Goal: Information Seeking & Learning: Learn about a topic

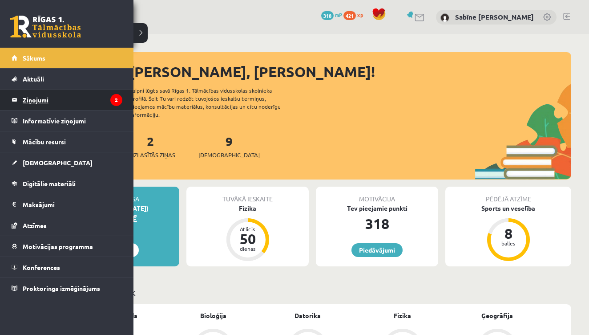
click at [29, 101] on legend "Ziņojumi 2" at bounding box center [73, 99] width 100 height 20
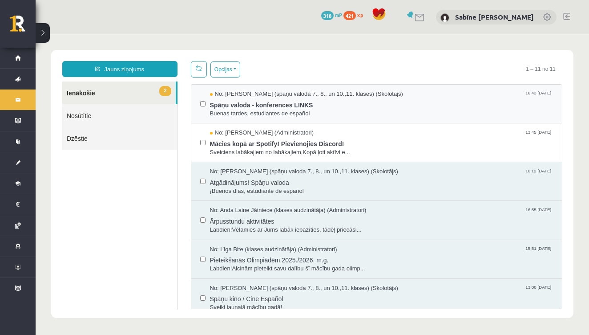
click at [248, 105] on span "Spāņu valoda - konferences LINKS" at bounding box center [382, 103] width 344 height 11
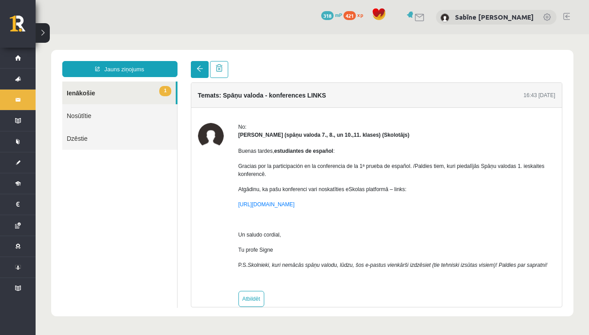
click at [202, 72] on link at bounding box center [200, 69] width 18 height 17
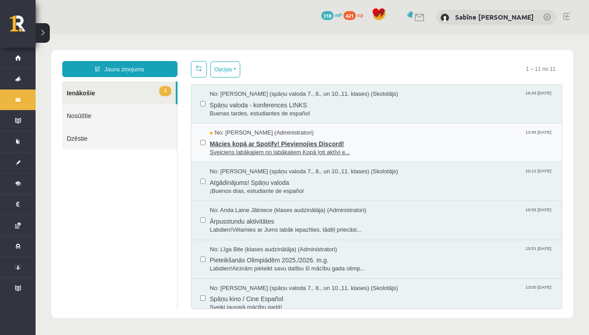
click at [249, 134] on span "No: Ivo Čapiņš (Administratori)" at bounding box center [262, 133] width 104 height 8
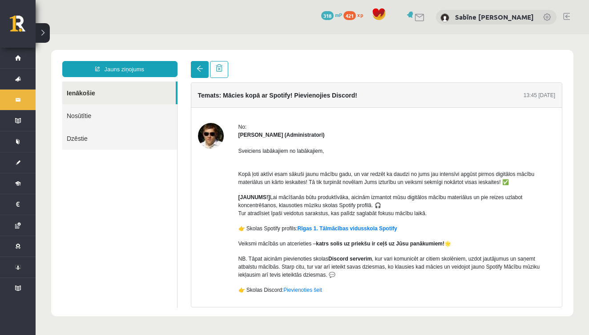
click at [199, 72] on span at bounding box center [200, 68] width 6 height 6
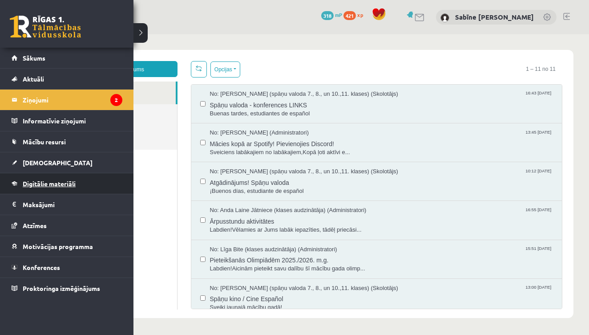
click at [37, 181] on span "Digitālie materiāli" at bounding box center [49, 183] width 53 height 8
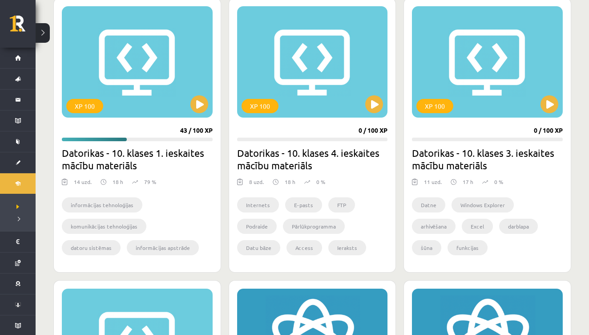
scroll to position [256, 0]
click at [202, 109] on button at bounding box center [199, 104] width 18 height 18
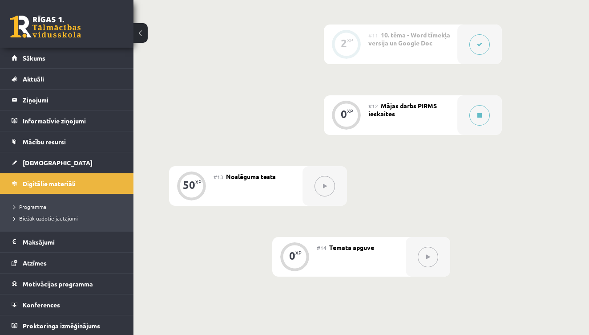
scroll to position [1000, 0]
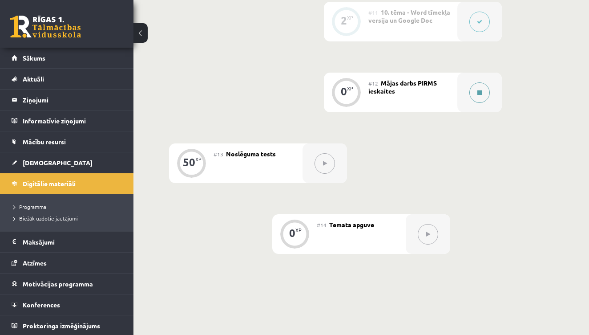
click at [480, 92] on icon at bounding box center [480, 92] width 4 height 5
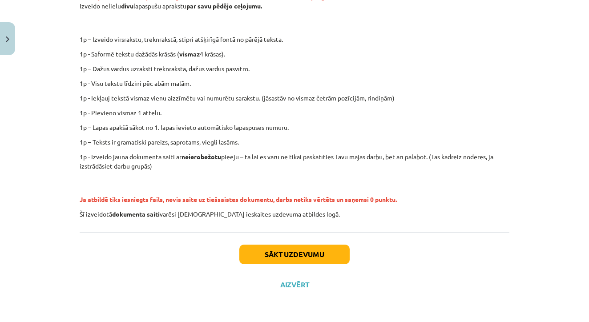
scroll to position [197, 0]
click at [283, 252] on button "Sākt uzdevumu" at bounding box center [294, 255] width 110 height 20
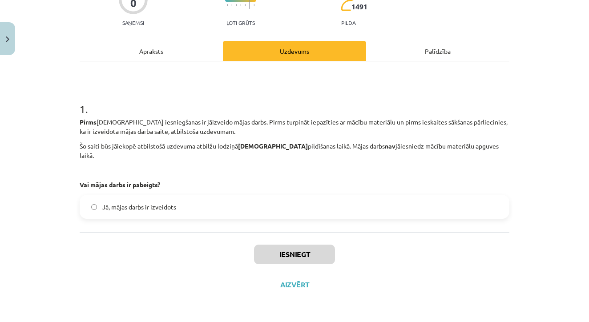
scroll to position [82, 0]
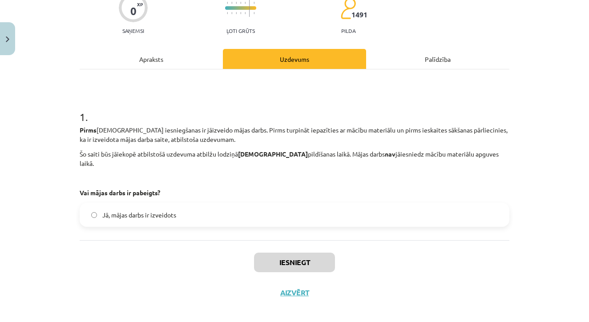
click at [255, 212] on label "Jā, mājas darbs ir izveidots" at bounding box center [295, 215] width 428 height 22
click at [277, 253] on button "Iesniegt" at bounding box center [294, 263] width 81 height 20
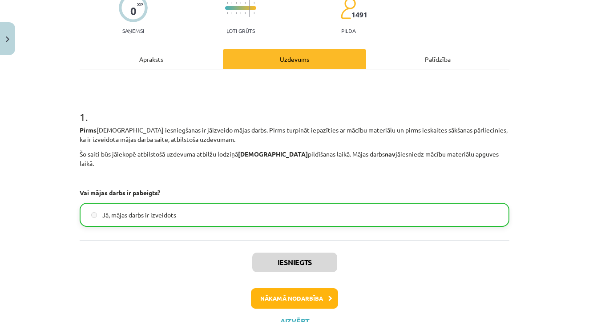
click at [286, 288] on button "Nākamā nodarbība" at bounding box center [294, 298] width 87 height 20
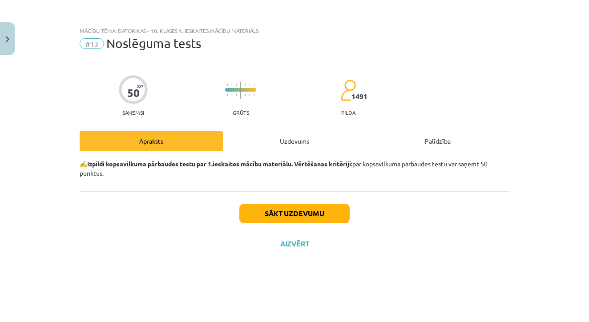
scroll to position [0, 0]
click at [275, 211] on button "Sākt uzdevumu" at bounding box center [294, 214] width 110 height 20
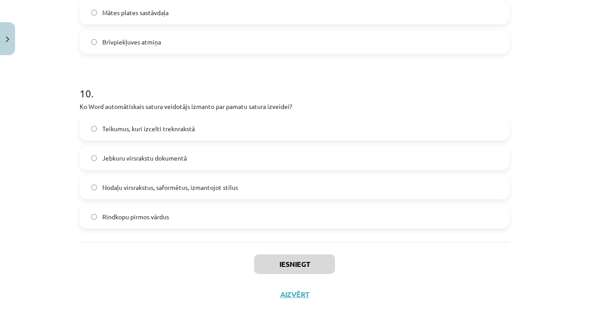
scroll to position [1088, 0]
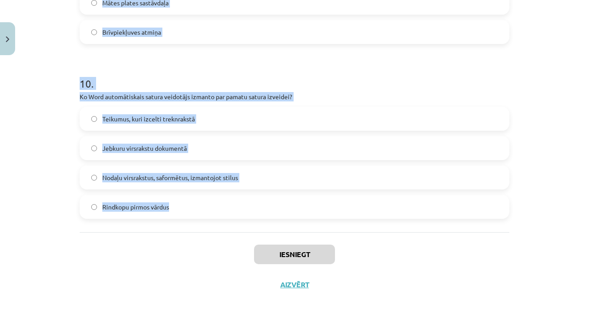
drag, startPoint x: 80, startPoint y: 154, endPoint x: 189, endPoint y: 205, distance: 120.6
copy form "Lor ip dolorsitam consectet adipisci (ELI)? Seddoeiu, tem incididu utlab etdol …"
click at [87, 246] on div "Iesniegt Aizvērt" at bounding box center [295, 263] width 430 height 62
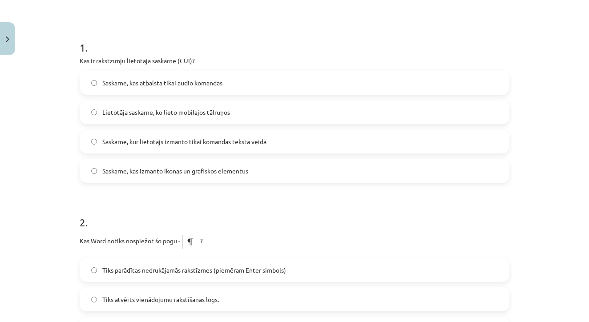
scroll to position [154, 0]
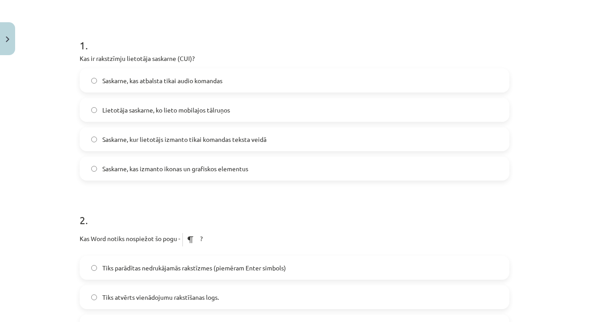
click at [142, 138] on span "Saskarne, kur lietotājs izmanto tikai komandas teksta veidā" at bounding box center [184, 139] width 164 height 9
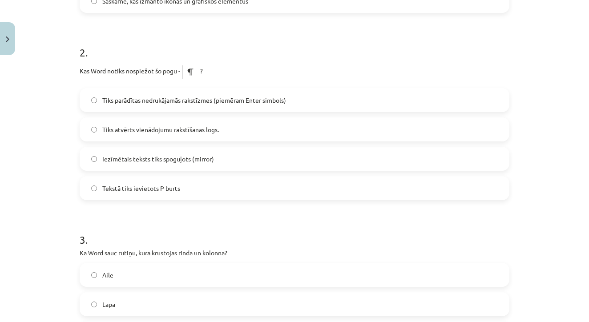
scroll to position [322, 0]
click at [190, 100] on span "Tiks parādītas nedrukājamās rakstīzmes (piemēram Enter simbols)" at bounding box center [194, 99] width 184 height 9
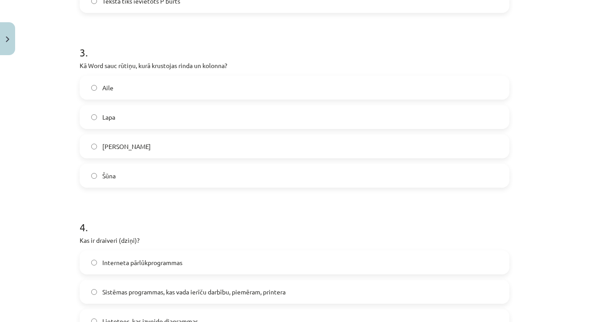
scroll to position [510, 0]
click at [158, 169] on label "Šūna" at bounding box center [295, 175] width 428 height 22
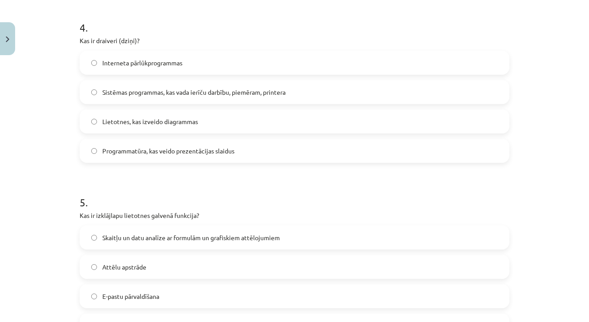
scroll to position [708, 0]
click at [150, 93] on span "Sistēmas programmas, kas vada ierīču darbību, piemēram, printera" at bounding box center [193, 93] width 183 height 9
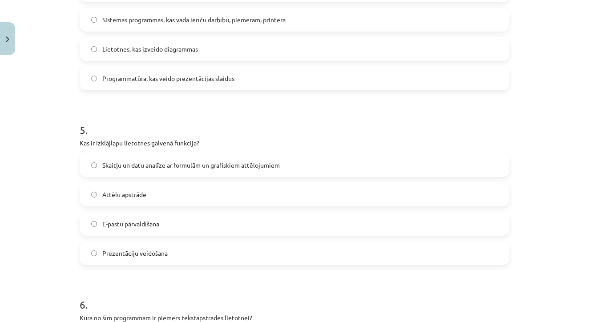
scroll to position [785, 0]
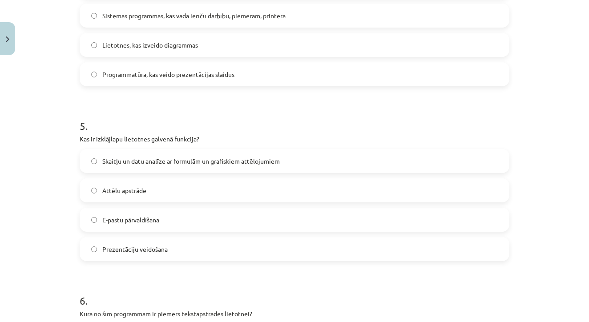
click at [168, 156] on label "Skaitļu un datu analīze ar formulām un grafiskiem attēlojumiem" at bounding box center [295, 161] width 428 height 22
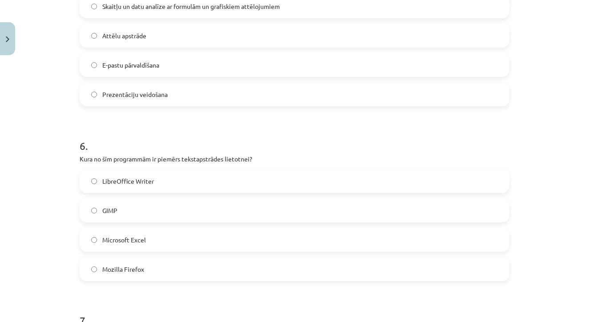
scroll to position [943, 0]
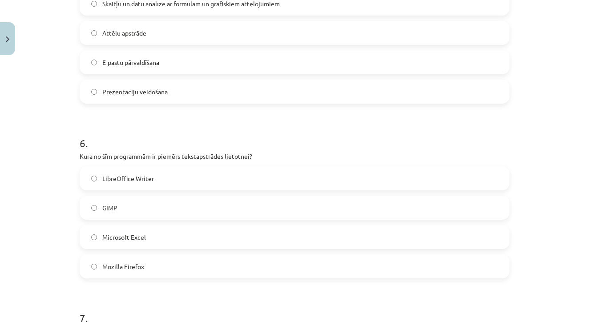
click at [146, 181] on span "LibreOffice Writer" at bounding box center [128, 178] width 52 height 9
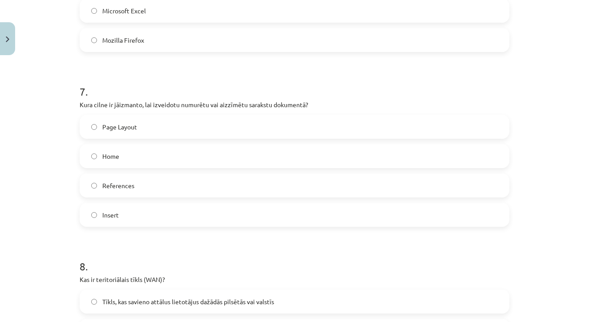
scroll to position [1178, 0]
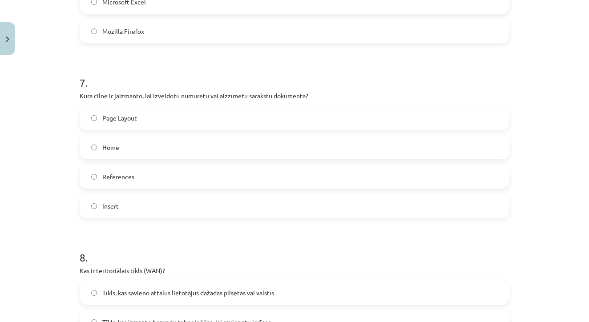
click at [154, 146] on label "Home" at bounding box center [295, 147] width 428 height 22
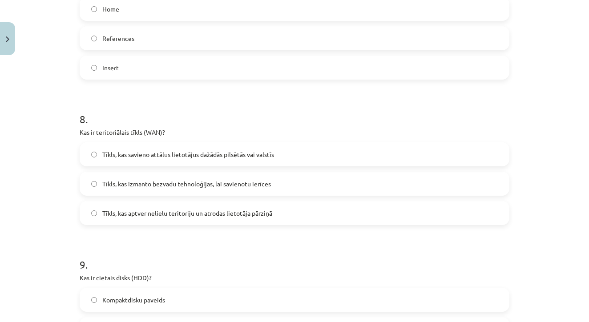
scroll to position [1320, 0]
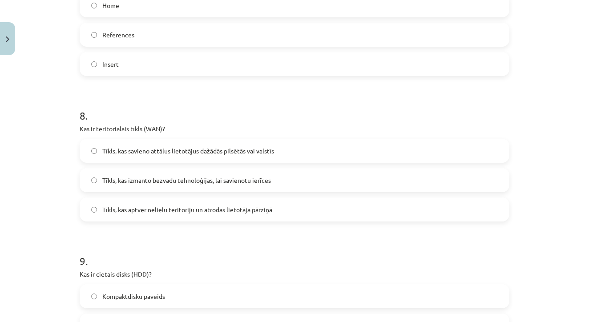
click at [154, 145] on label "Tīkls, kas savieno attālus lietotājus dažādās pilsētās vai valstīs" at bounding box center [295, 151] width 428 height 22
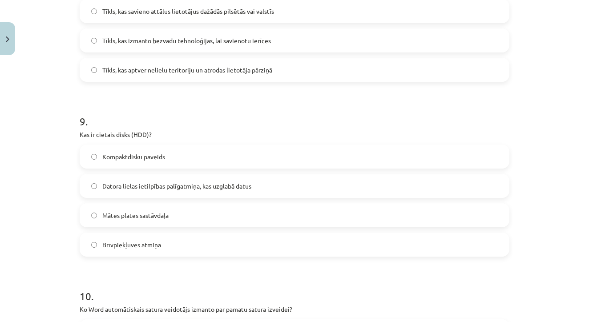
scroll to position [1460, 0]
click at [163, 184] on span "Datora lielas ietilpības palīgatmiņa, kas uzglabā datus" at bounding box center [176, 185] width 149 height 9
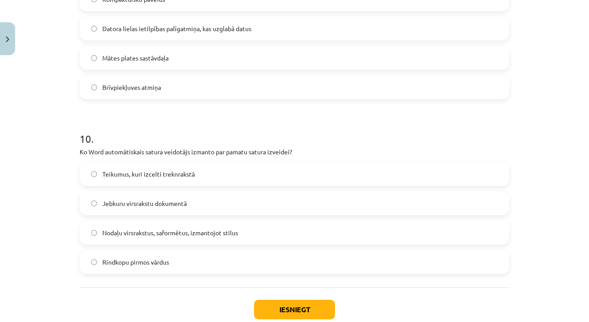
scroll to position [1620, 0]
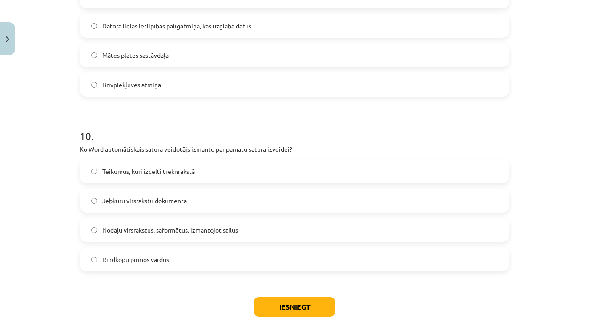
click at [153, 234] on span "Nodaļu virsrakstus, saformētus, izmantojot stilus" at bounding box center [170, 230] width 136 height 9
click at [285, 304] on button "Iesniegt" at bounding box center [294, 307] width 81 height 20
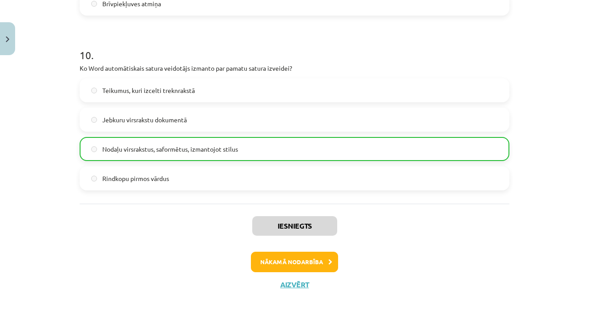
scroll to position [1702, 0]
click at [312, 257] on button "Nākamā nodarbība" at bounding box center [294, 262] width 87 height 20
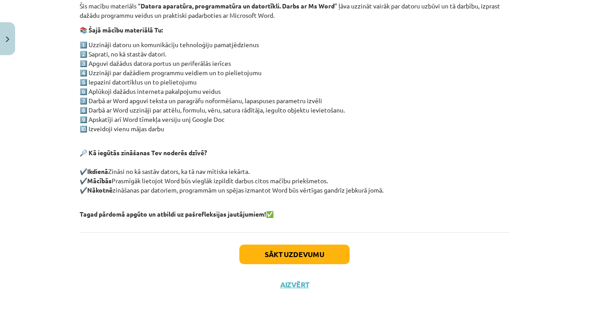
scroll to position [174, 0]
click at [298, 258] on button "Sākt uzdevumu" at bounding box center [294, 255] width 110 height 20
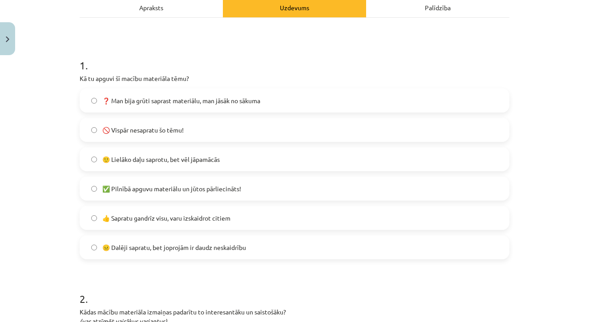
scroll to position [136, 0]
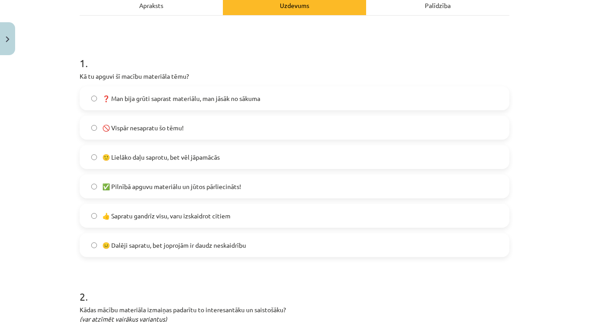
click at [204, 156] on span "🙂 Lielāko daļu saprotu, bet vēl jāpamācās" at bounding box center [160, 157] width 117 height 9
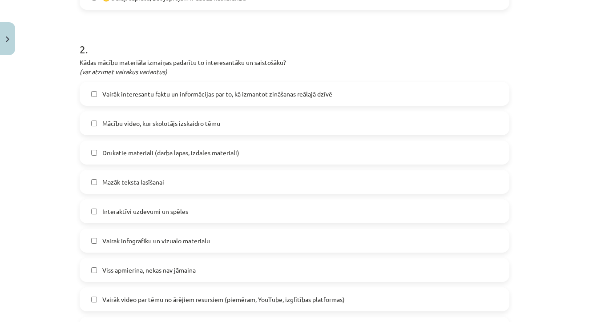
scroll to position [385, 0]
click at [202, 95] on span "Vairāk interesantu faktu un informācijas par to, kā izmantot zināšanas reālajā …" at bounding box center [217, 92] width 230 height 9
click at [178, 123] on span "Mācību video, kur skolotājs izskaidro tēmu" at bounding box center [161, 121] width 118 height 9
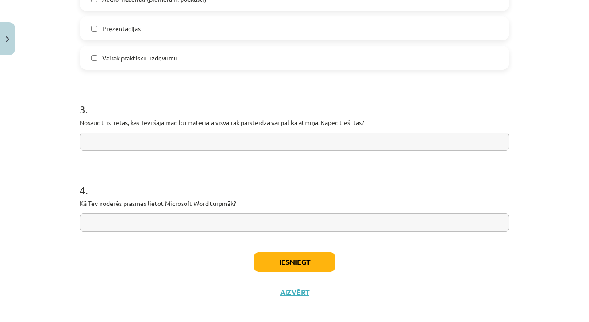
scroll to position [718, 0]
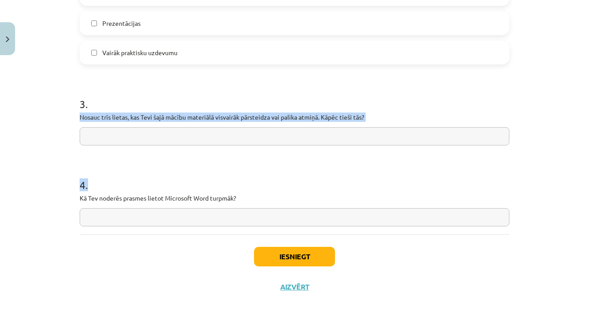
drag, startPoint x: 81, startPoint y: 115, endPoint x: 254, endPoint y: 208, distance: 196.9
copy form "Nosauc trīs lietas, kas Tevi šajā mācību materiālā visvairāk pārsteidza vai pal…"
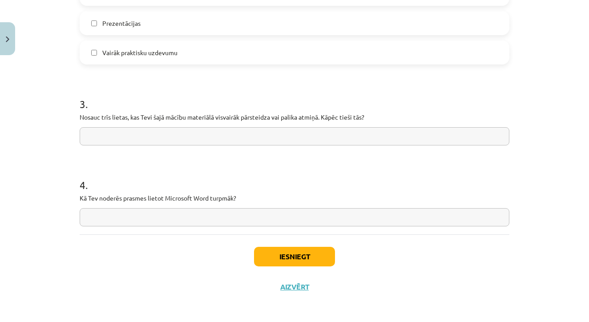
click at [126, 238] on div "Iesniegt Aizvērt" at bounding box center [295, 266] width 430 height 62
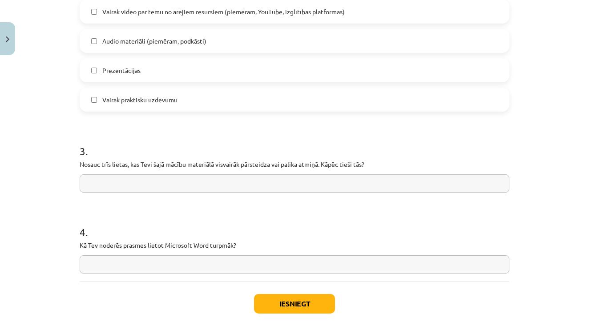
scroll to position [722, 0]
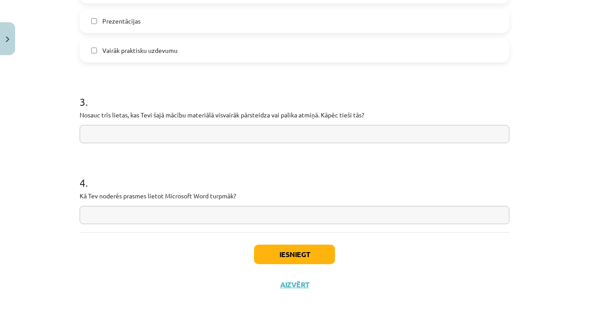
click at [140, 210] on input "text" at bounding box center [295, 215] width 430 height 18
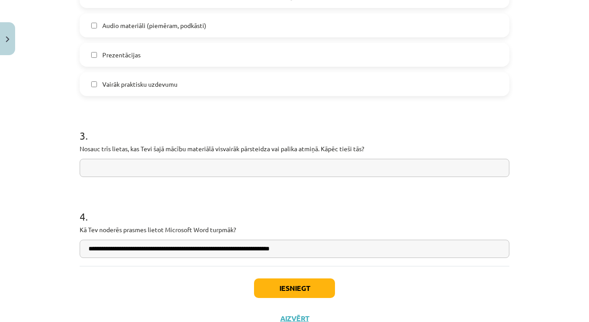
scroll to position [686, 0]
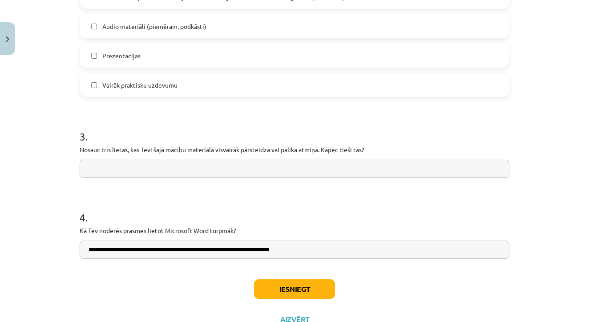
type input "**********"
click at [116, 169] on input "text" at bounding box center [295, 169] width 430 height 18
type input "**********"
drag, startPoint x: 148, startPoint y: 170, endPoint x: 89, endPoint y: 170, distance: 58.3
click at [89, 170] on input "**********" at bounding box center [295, 169] width 430 height 18
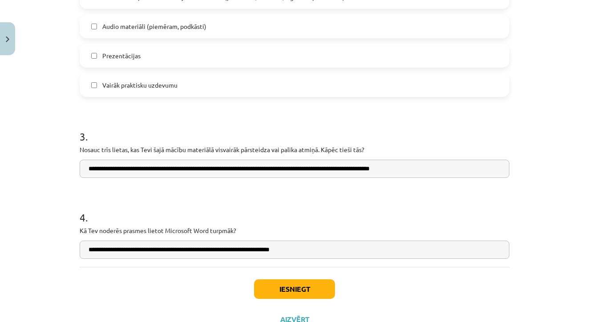
type input "**********"
click at [299, 290] on button "Iesniegt" at bounding box center [294, 289] width 81 height 20
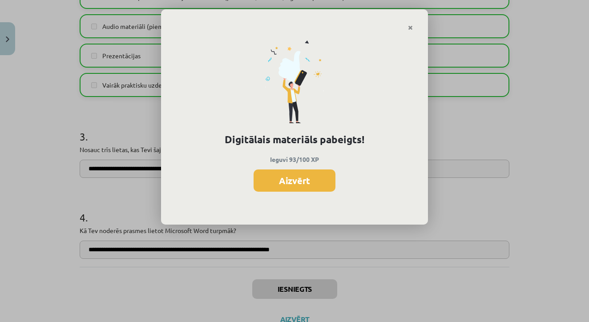
scroll to position [1086, 0]
click at [304, 177] on button "Aizvērt" at bounding box center [295, 181] width 82 height 22
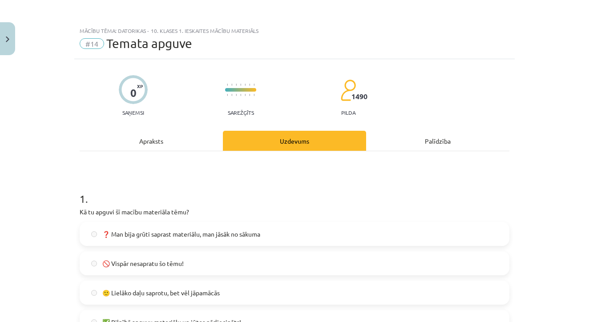
scroll to position [0, 0]
click at [10, 42] on button "Close" at bounding box center [7, 38] width 15 height 33
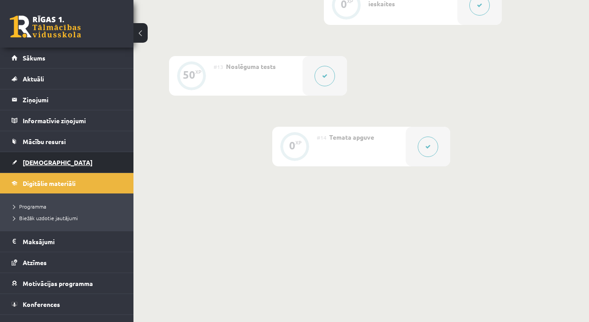
click at [40, 161] on span "[DEMOGRAPHIC_DATA]" at bounding box center [58, 162] width 70 height 8
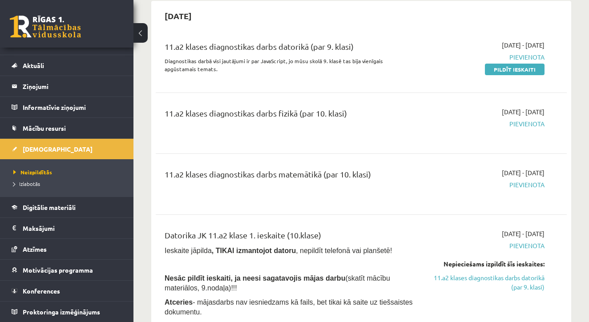
scroll to position [1903, 0]
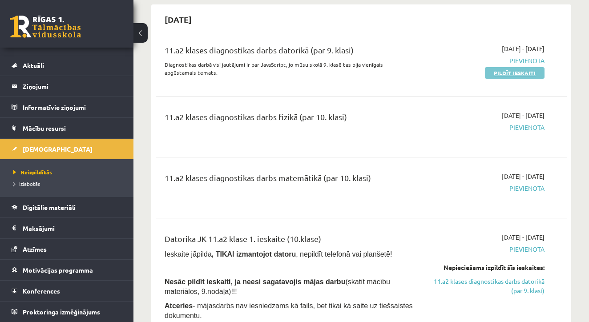
click at [518, 67] on link "Pildīt ieskaiti" at bounding box center [515, 73] width 60 height 12
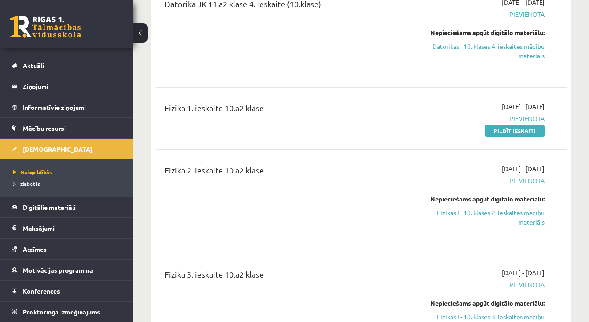
scroll to position [2783, 0]
